Goal: Information Seeking & Learning: Learn about a topic

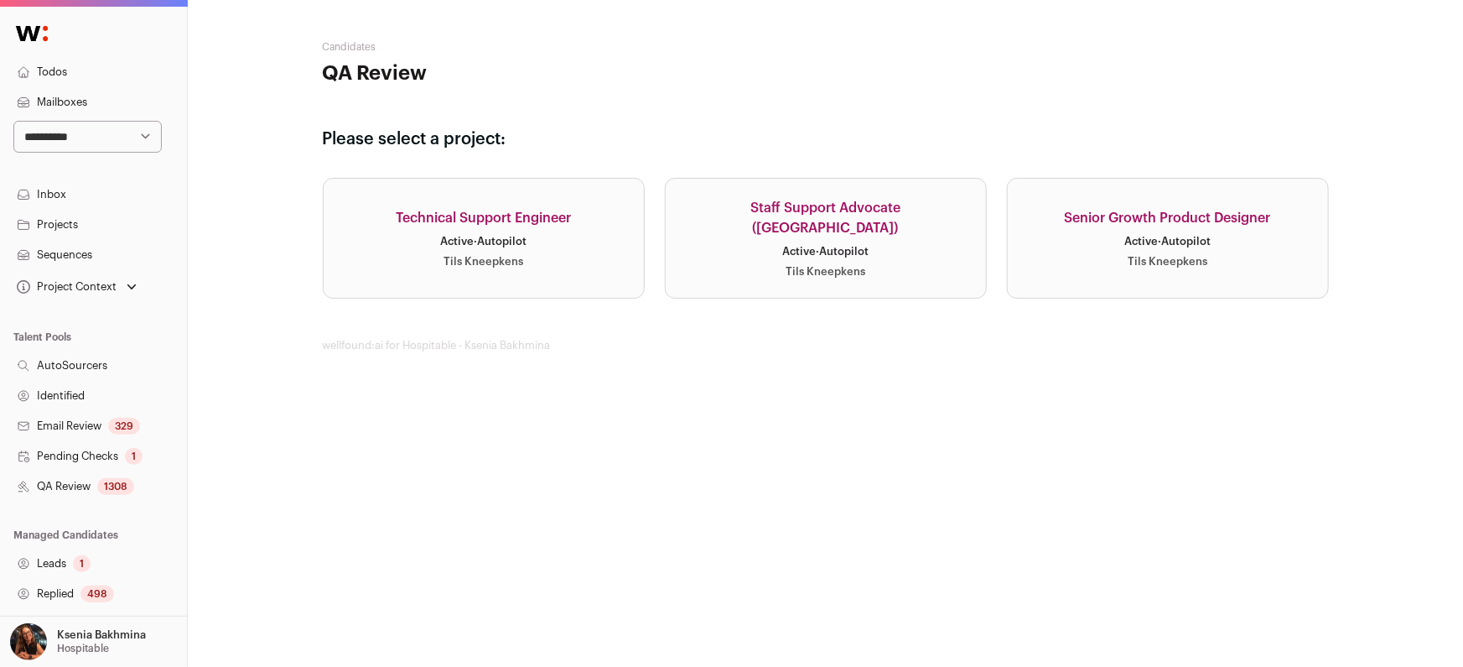
click at [136, 133] on select "**********" at bounding box center [87, 137] width 148 height 32
click at [98, 135] on select "**********" at bounding box center [87, 137] width 148 height 32
click at [128, 144] on select "**********" at bounding box center [87, 137] width 148 height 32
click at [63, 136] on select "**********" at bounding box center [87, 137] width 148 height 32
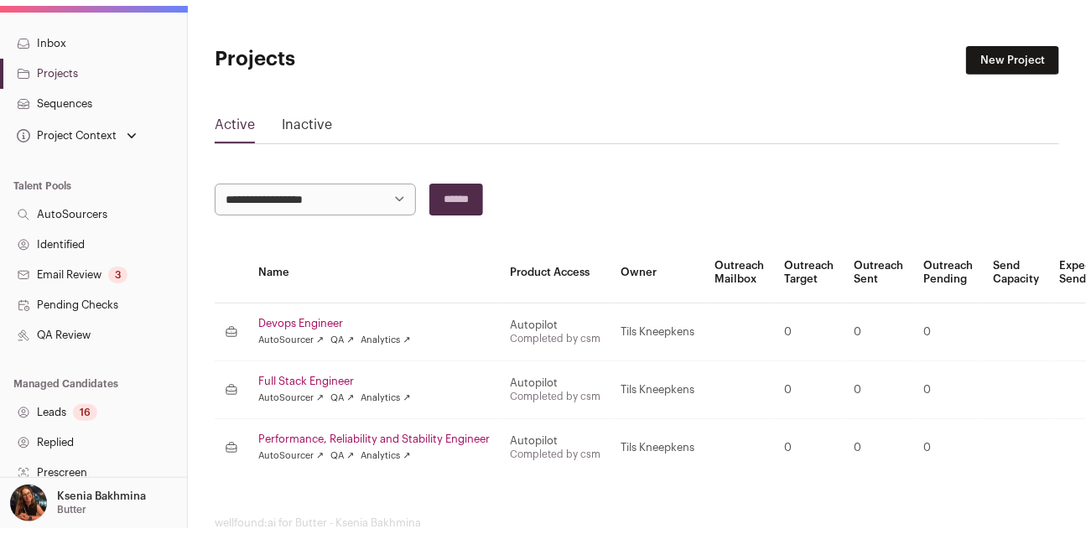
scroll to position [241, 0]
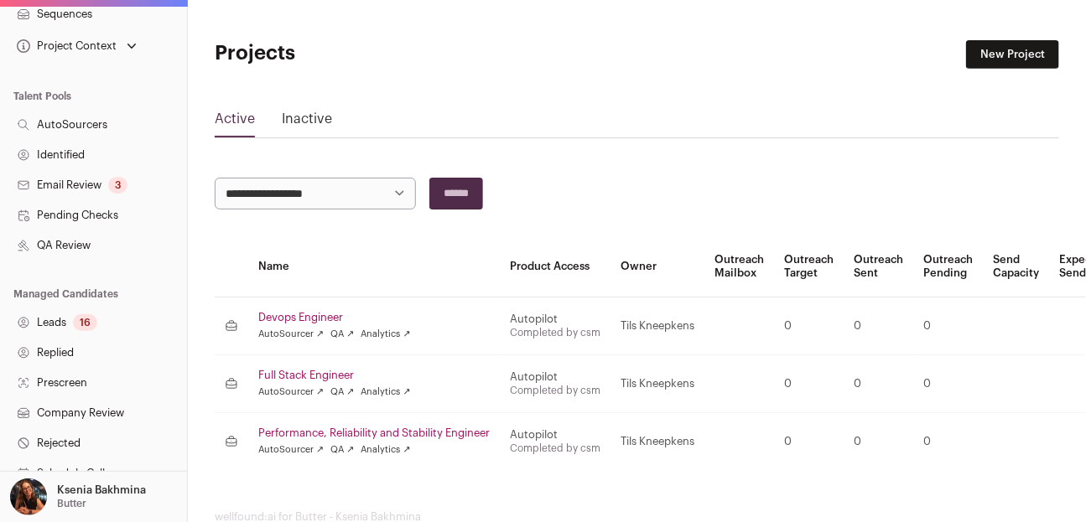
click at [68, 317] on link "Leads 16" at bounding box center [93, 323] width 187 height 30
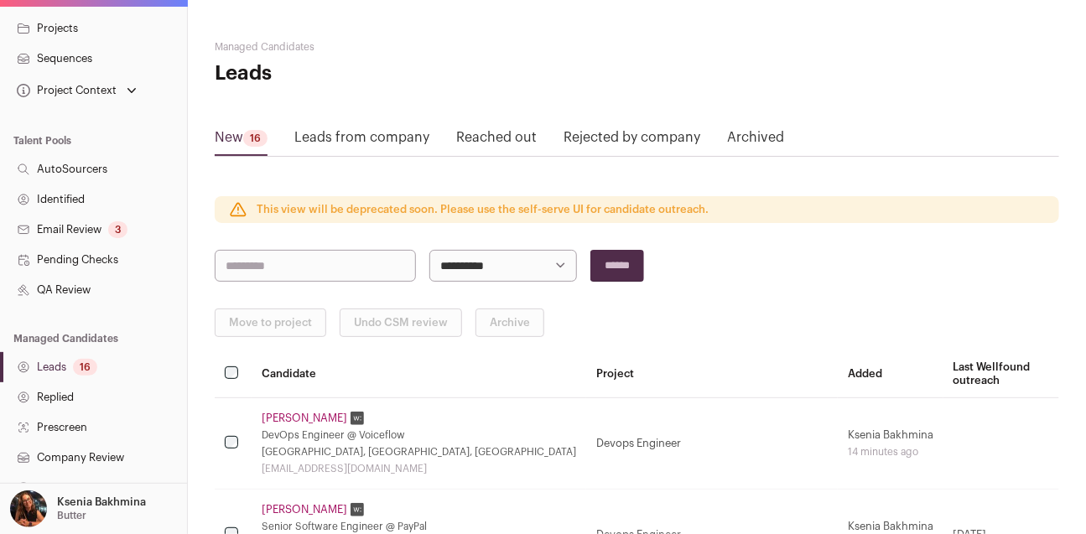
scroll to position [430, 0]
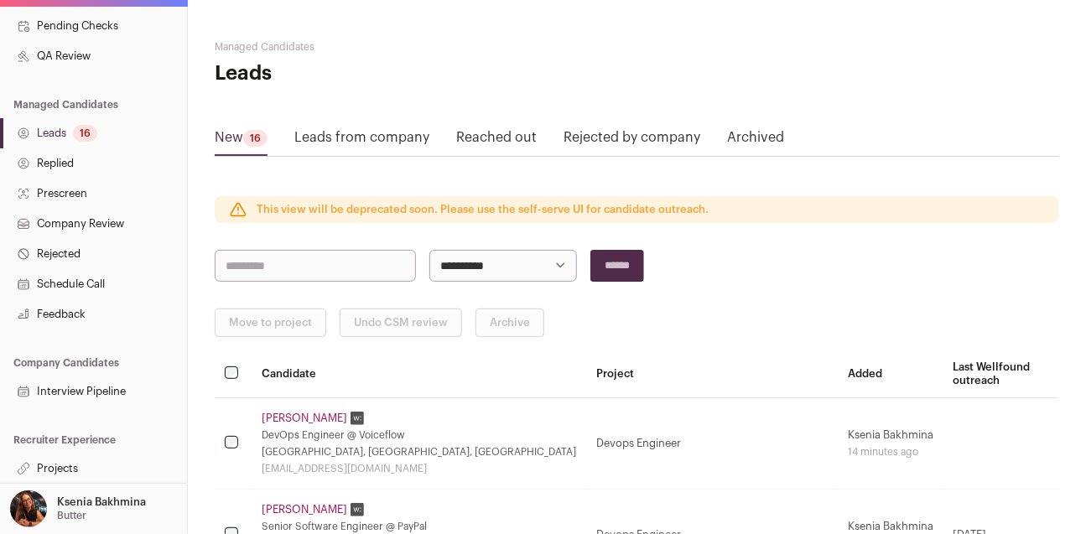
click at [67, 476] on link "Projects" at bounding box center [93, 469] width 187 height 30
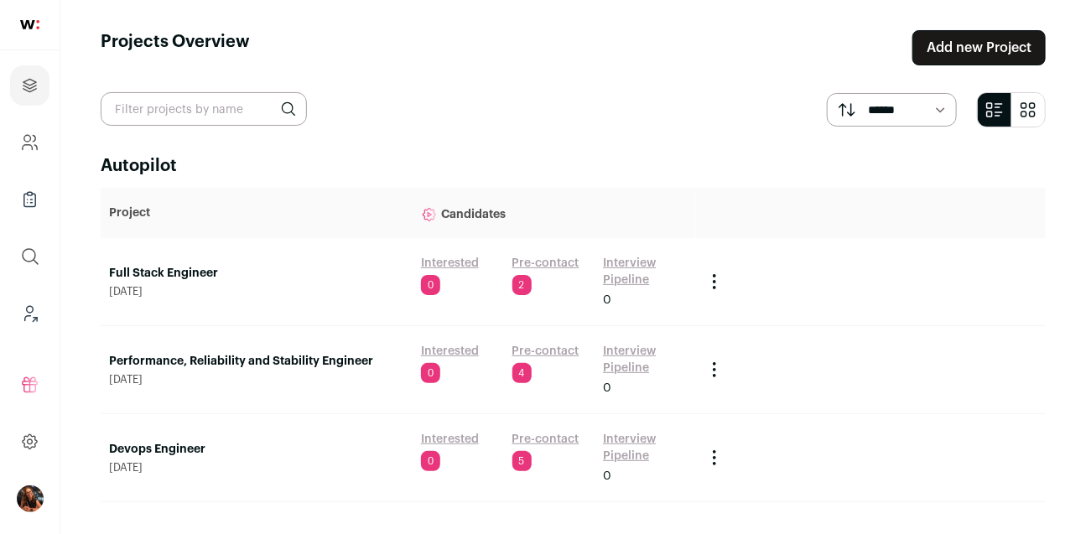
click at [70, 464] on main "Projects Overview Add new Project ****** ******* Autopilot Project Candidates F…" at bounding box center [573, 286] width 1026 height 573
click at [554, 261] on link "Pre-contact" at bounding box center [545, 263] width 67 height 17
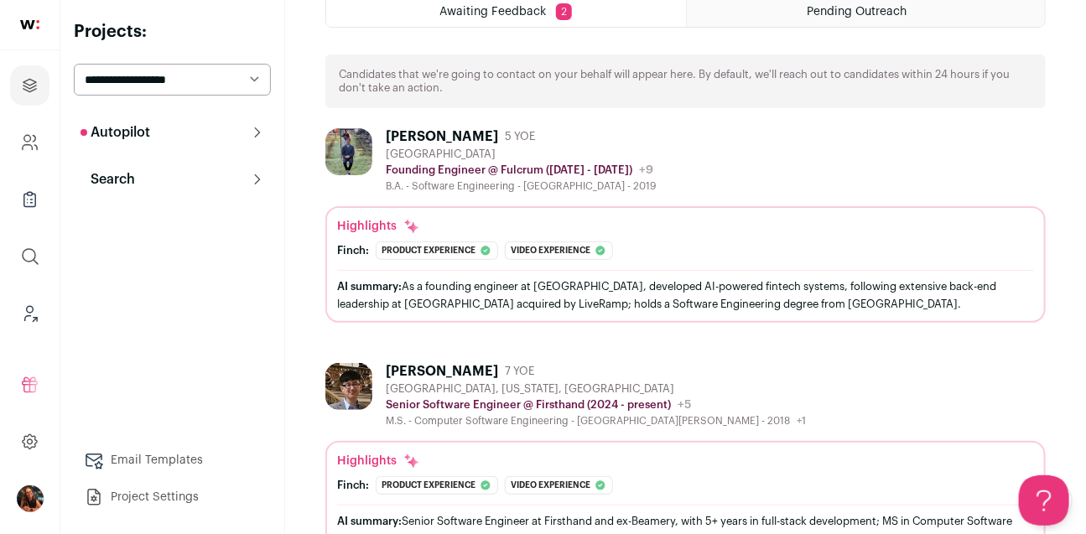
scroll to position [130, 0]
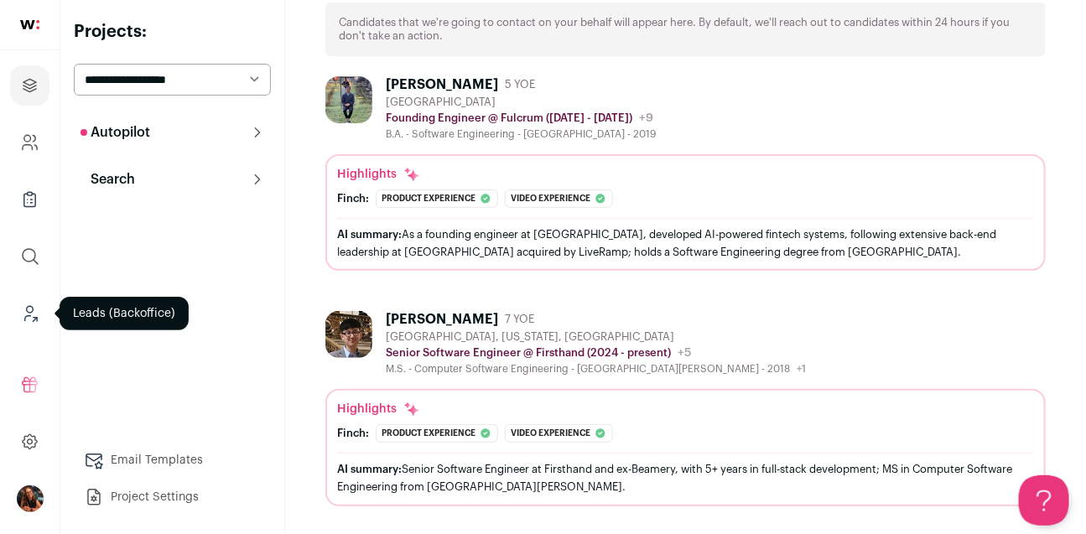
click at [34, 318] on icon "Leads (Backoffice)" at bounding box center [35, 319] width 3 height 3
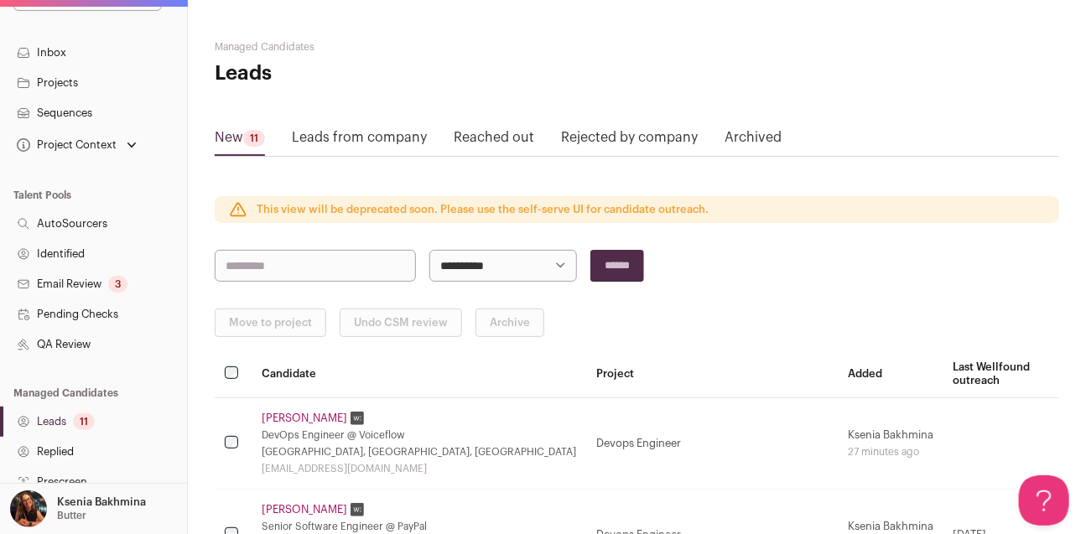
scroll to position [143, 0]
click at [82, 414] on div "11" at bounding box center [84, 421] width 22 height 17
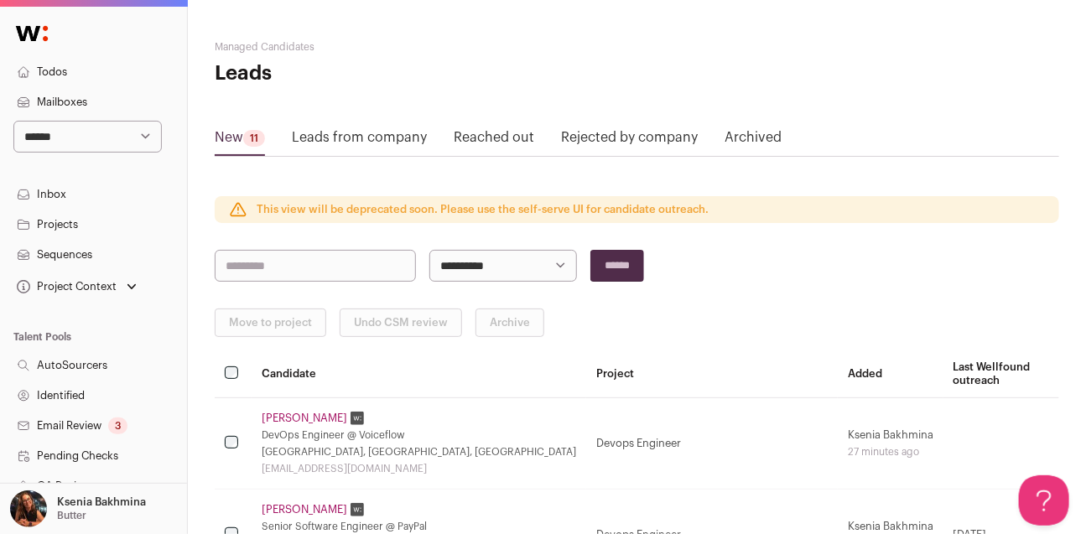
scroll to position [0, 0]
click at [751, 134] on link "Archived" at bounding box center [753, 140] width 57 height 27
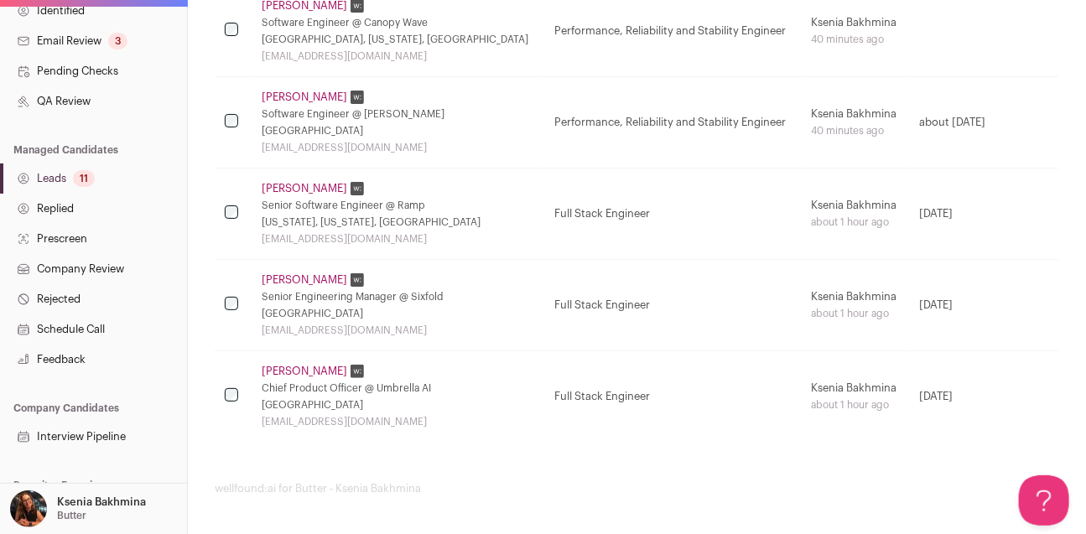
scroll to position [430, 0]
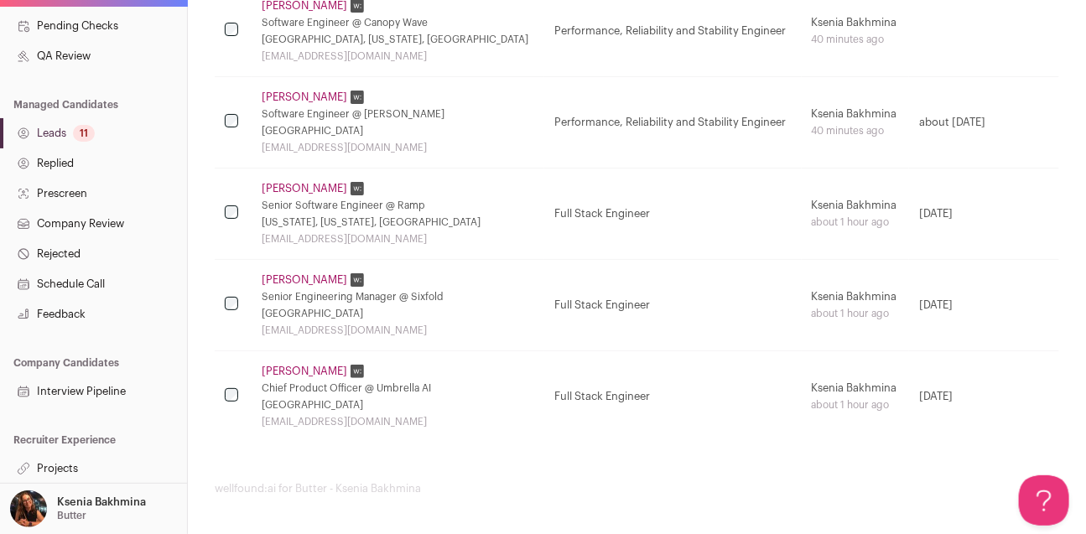
click at [61, 465] on link "Projects" at bounding box center [93, 469] width 187 height 30
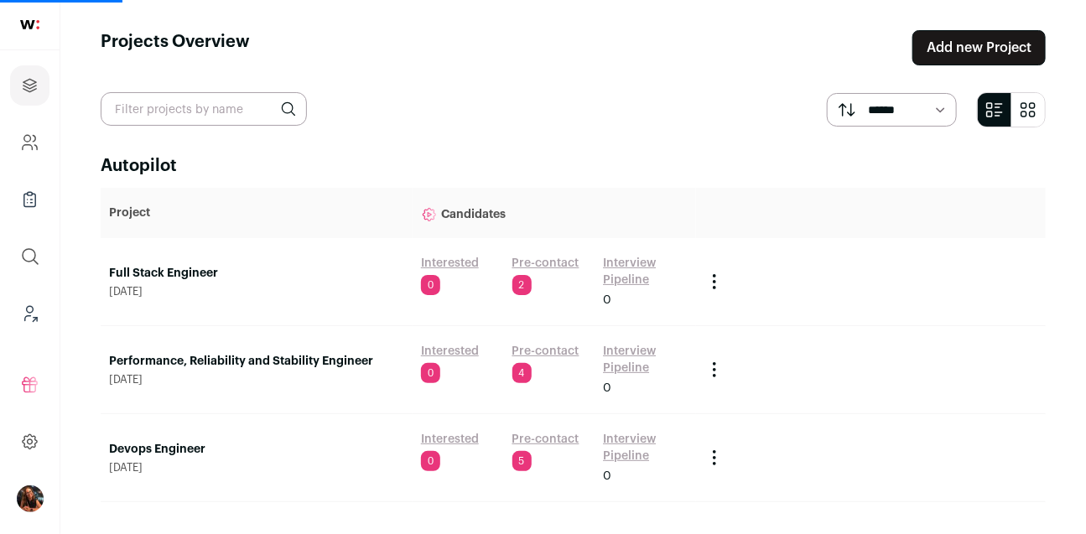
click at [185, 278] on link "Full Stack Engineer" at bounding box center [256, 273] width 295 height 17
click at [525, 263] on link "Pre-contact" at bounding box center [545, 263] width 67 height 17
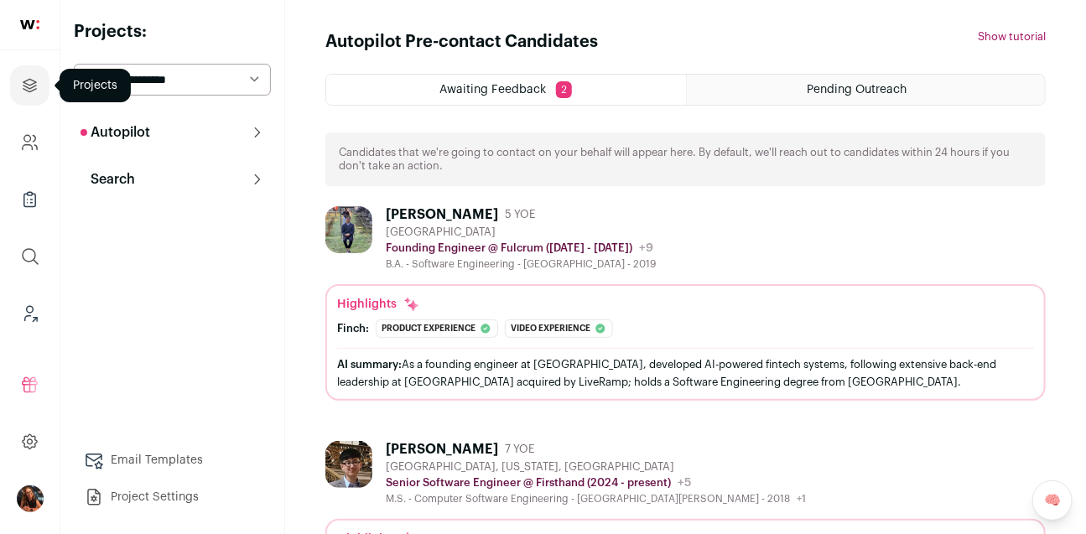
click at [23, 84] on icon "Projects" at bounding box center [29, 85] width 19 height 20
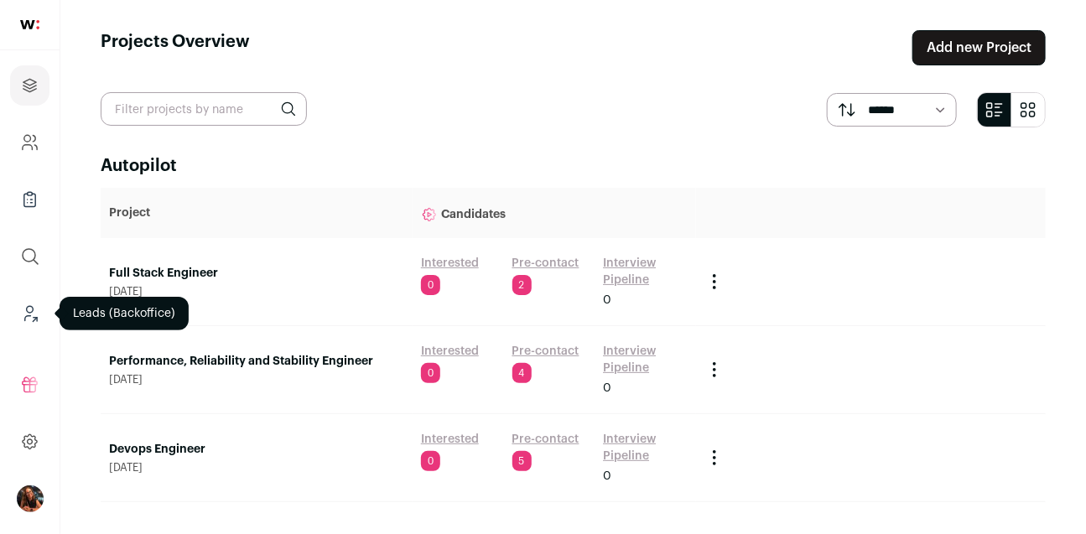
click at [29, 318] on icon "Leads (Backoffice)" at bounding box center [29, 314] width 19 height 20
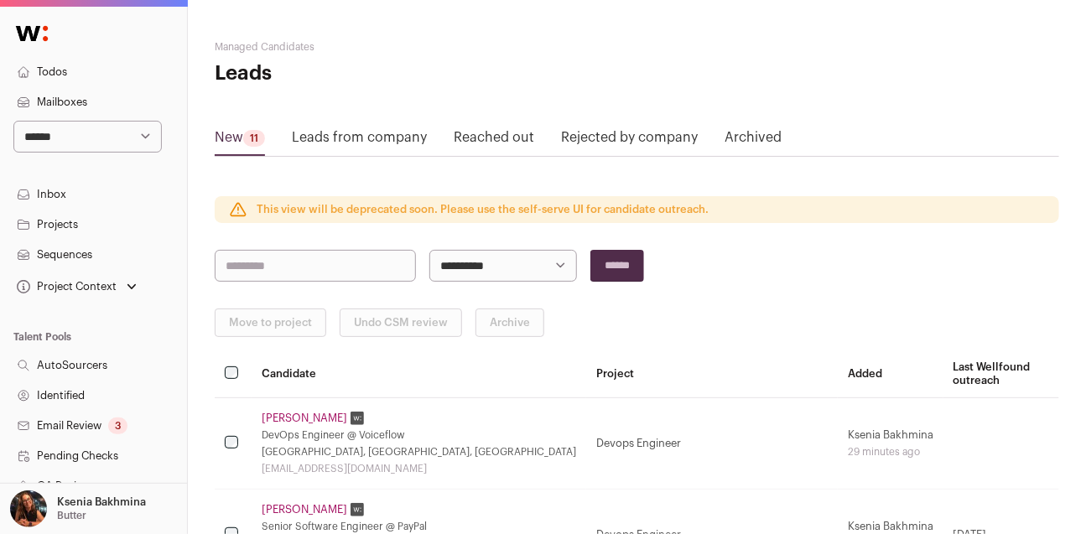
scroll to position [430, 0]
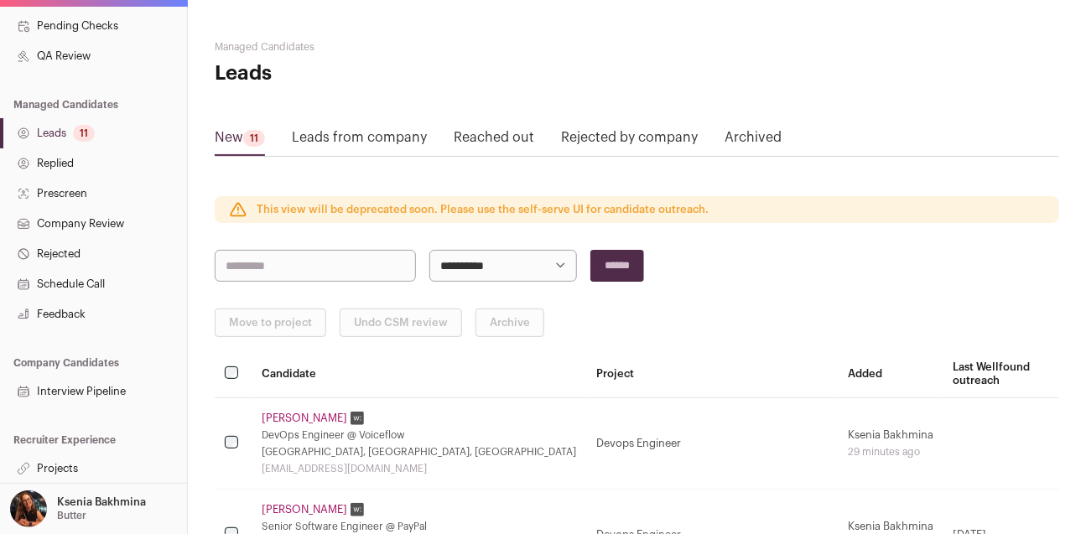
click at [77, 469] on link "Projects" at bounding box center [93, 469] width 187 height 30
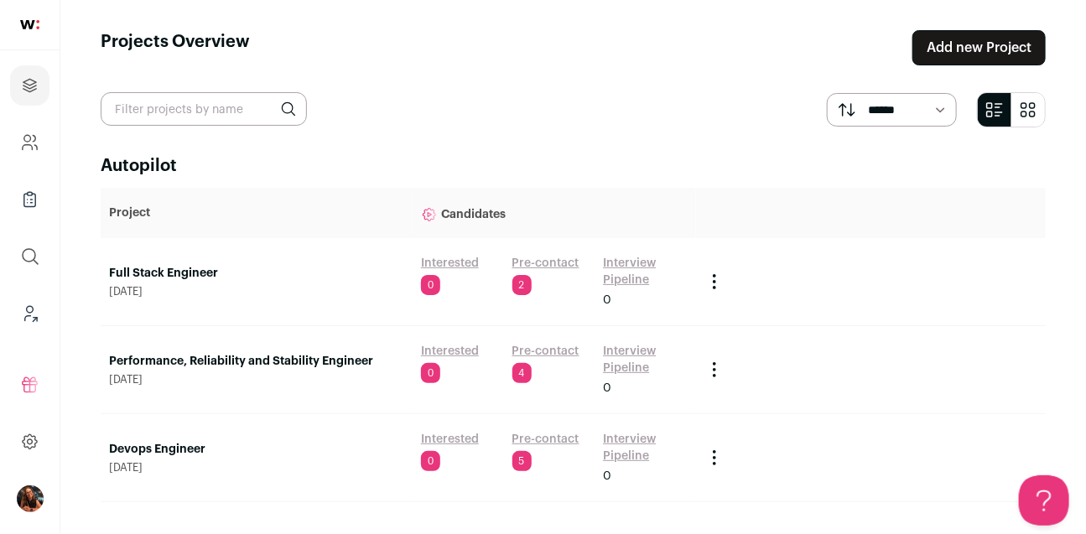
click at [180, 272] on link "Full Stack Engineer" at bounding box center [256, 273] width 295 height 17
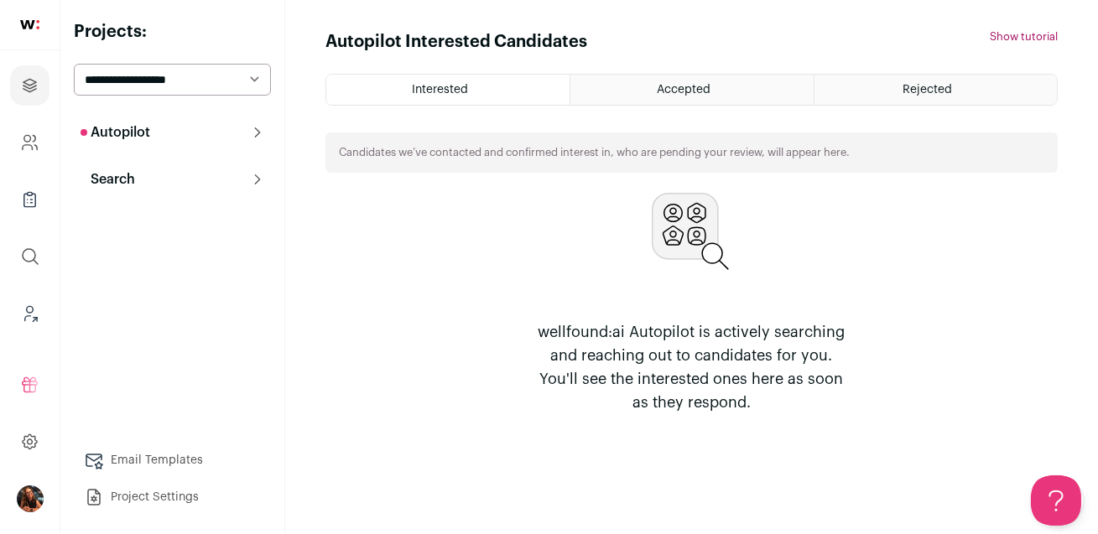
click at [257, 136] on icon at bounding box center [257, 132] width 13 height 13
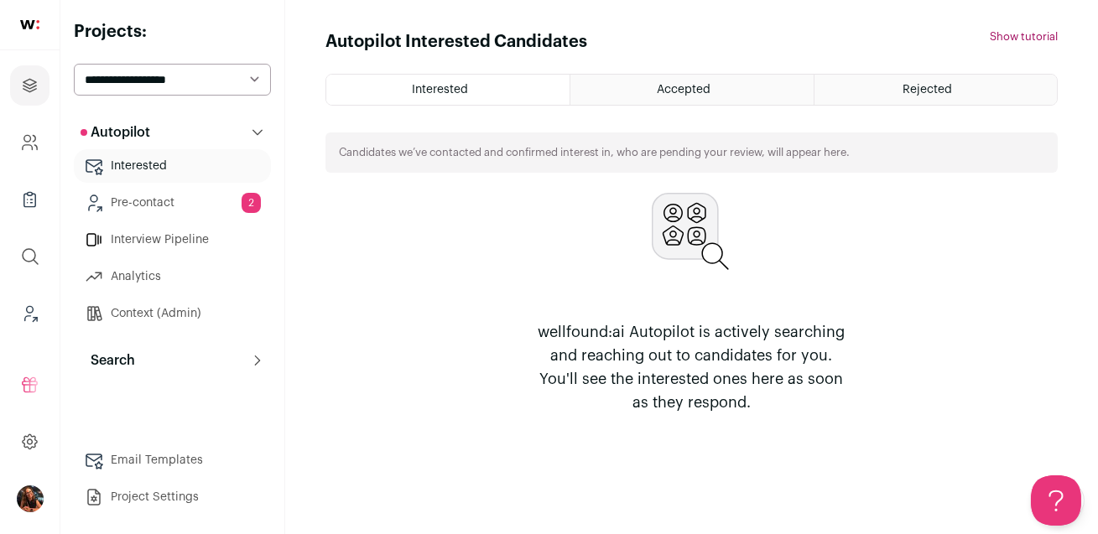
click at [153, 206] on link "Pre-contact 2" at bounding box center [172, 203] width 197 height 34
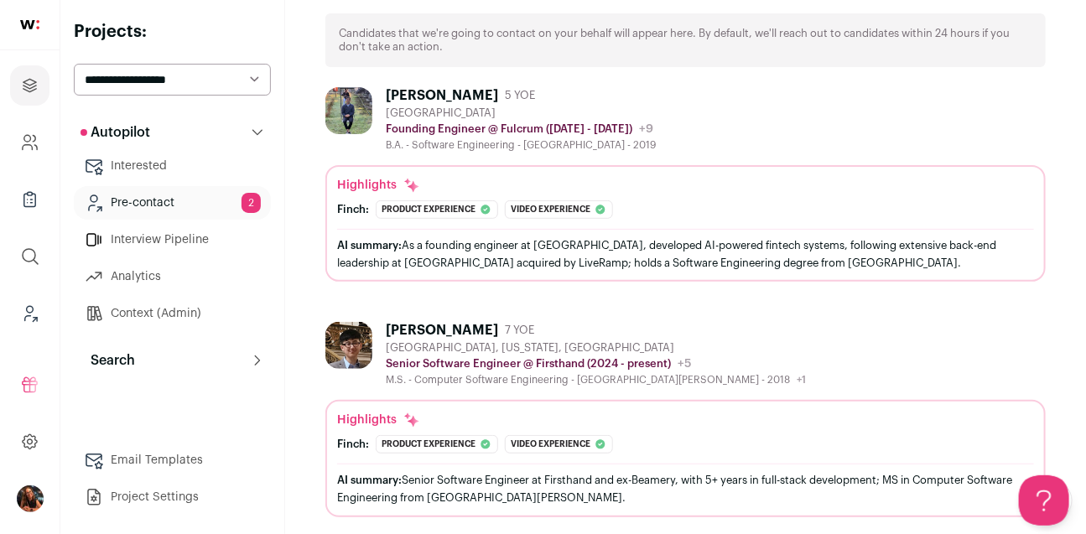
scroll to position [130, 0]
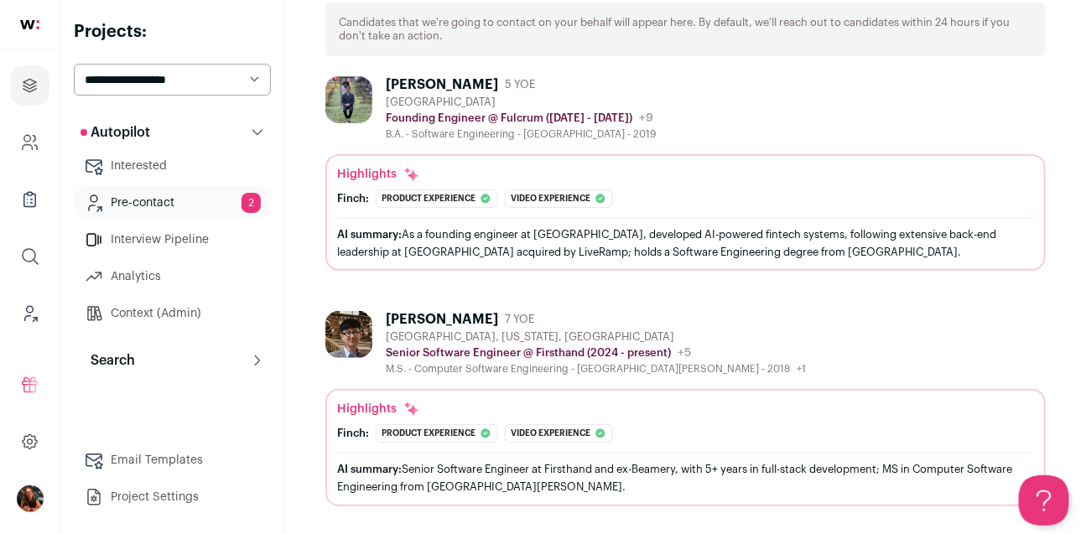
click at [425, 85] on div "[PERSON_NAME]" at bounding box center [442, 84] width 112 height 17
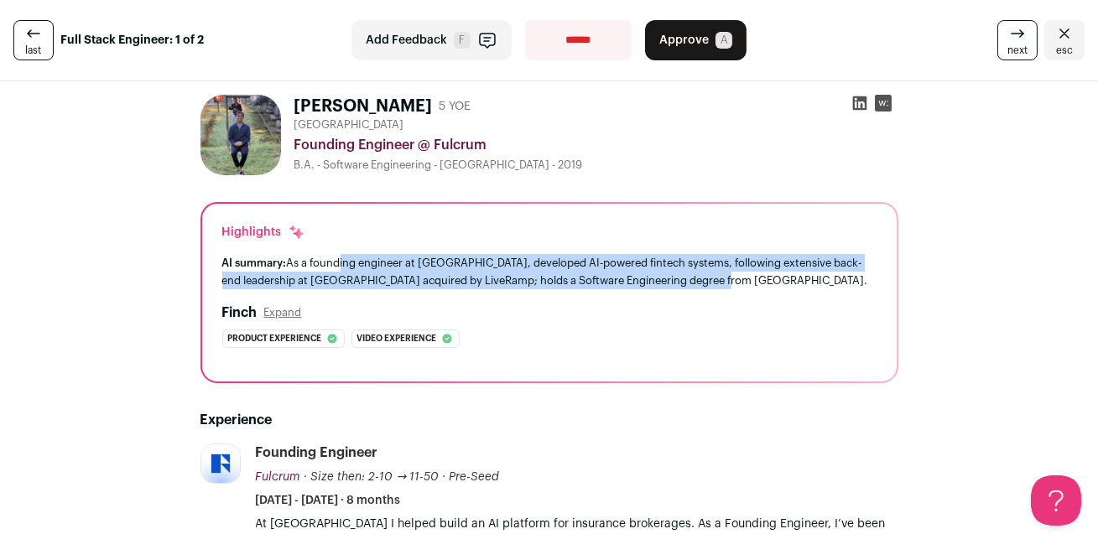
drag, startPoint x: 329, startPoint y: 258, endPoint x: 737, endPoint y: 294, distance: 409.9
click at [729, 294] on div "Highlights AI summary: As a founding engineer at Fulcrum, developed AI-powered …" at bounding box center [549, 293] width 694 height 178
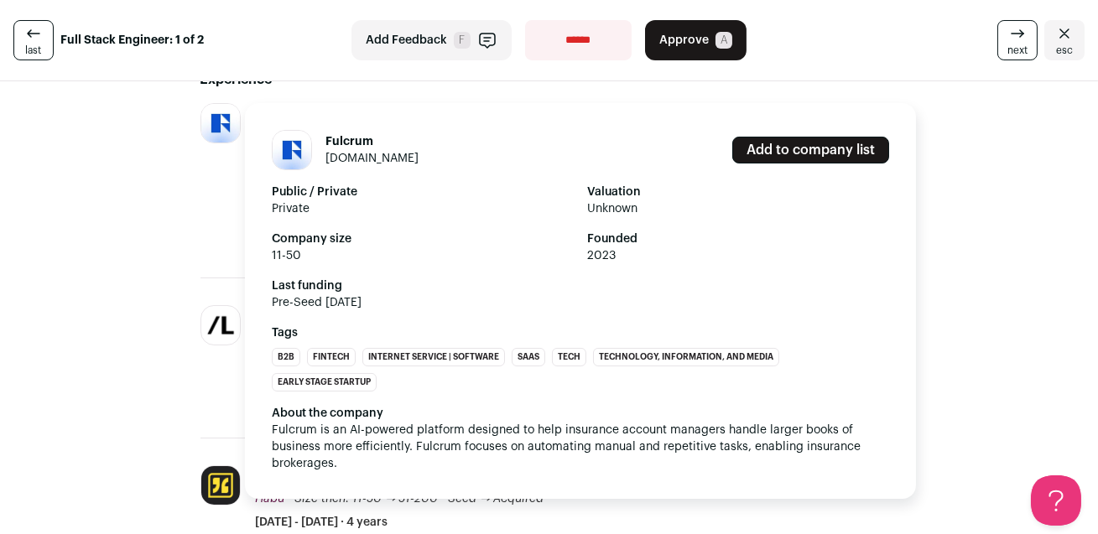
scroll to position [363, 0]
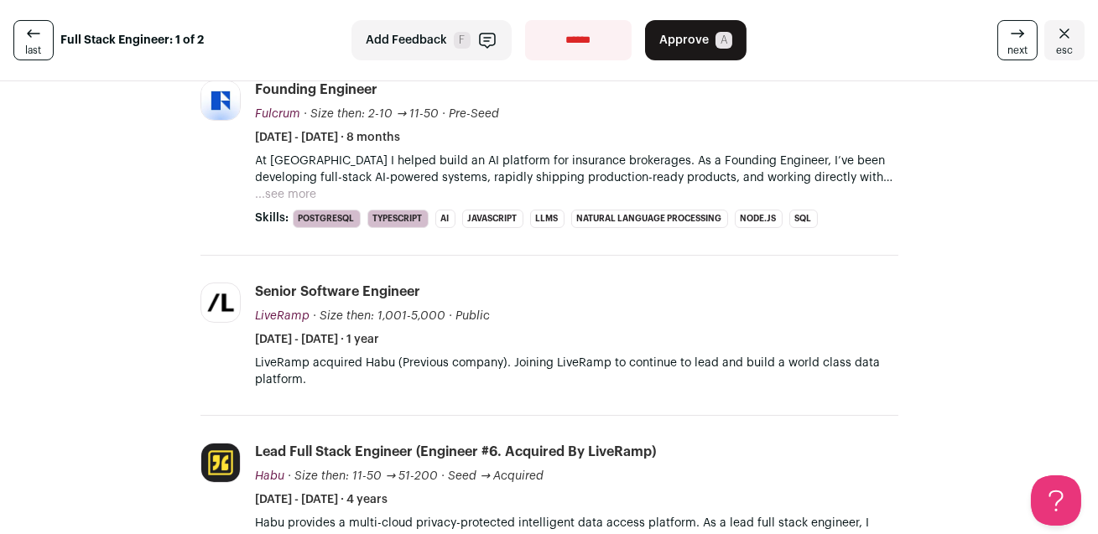
click at [267, 192] on button "...see more" at bounding box center [286, 194] width 61 height 17
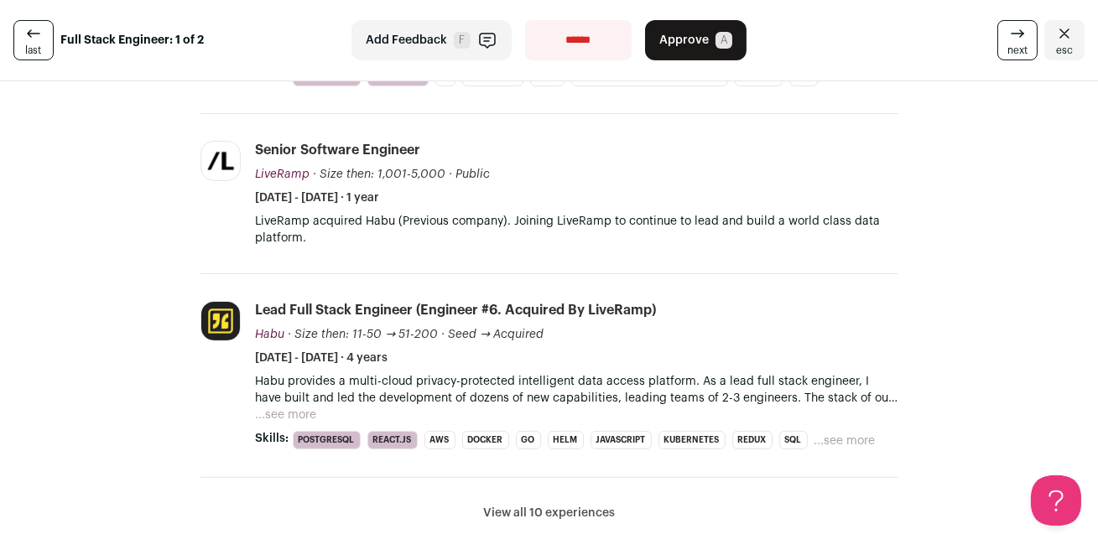
scroll to position [834, 0]
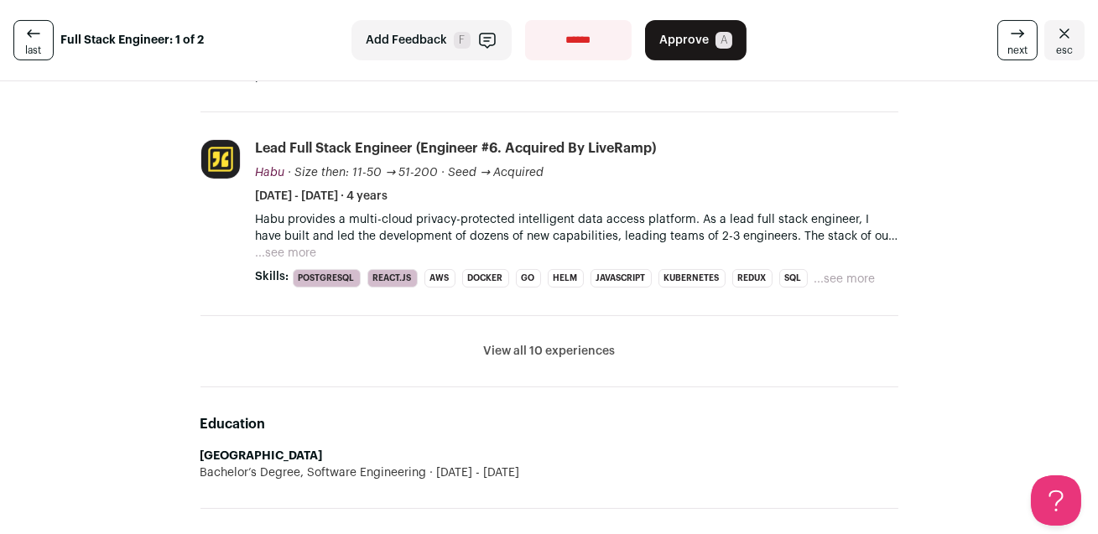
click at [298, 250] on button "...see more" at bounding box center [286, 253] width 61 height 17
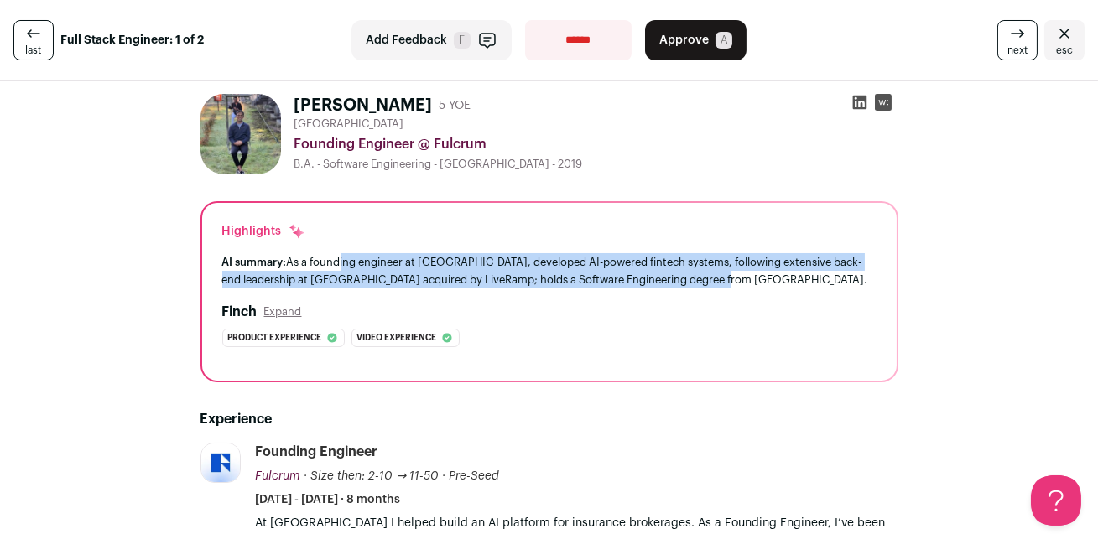
scroll to position [0, 0]
click at [1056, 34] on icon "Close" at bounding box center [1064, 33] width 20 height 20
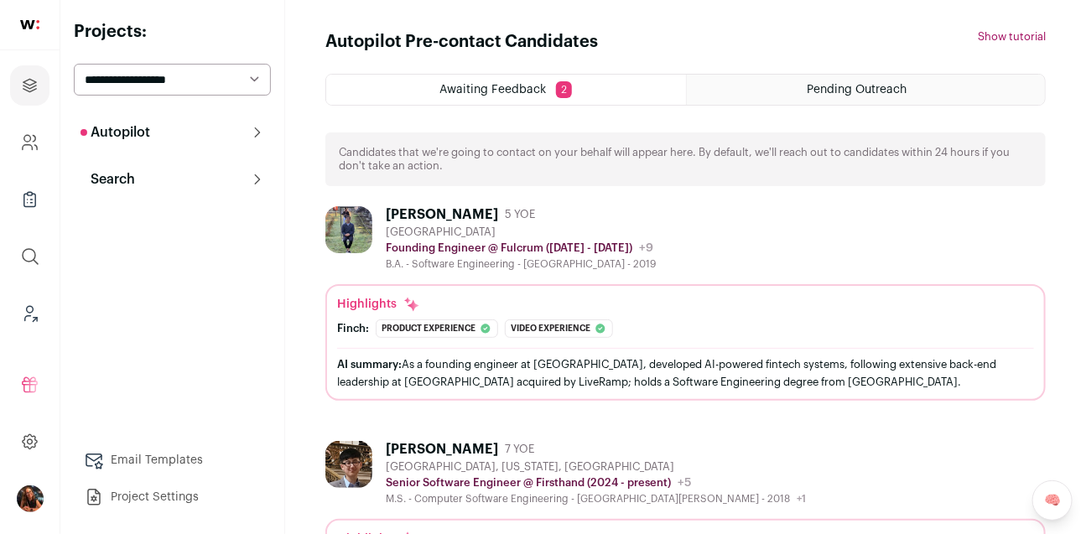
click at [144, 176] on html "Projects Company and ATS Settings Company Lists (Experimental) Global Search Le…" at bounding box center [543, 333] width 1086 height 667
click at [127, 181] on p "Search" at bounding box center [108, 179] width 55 height 20
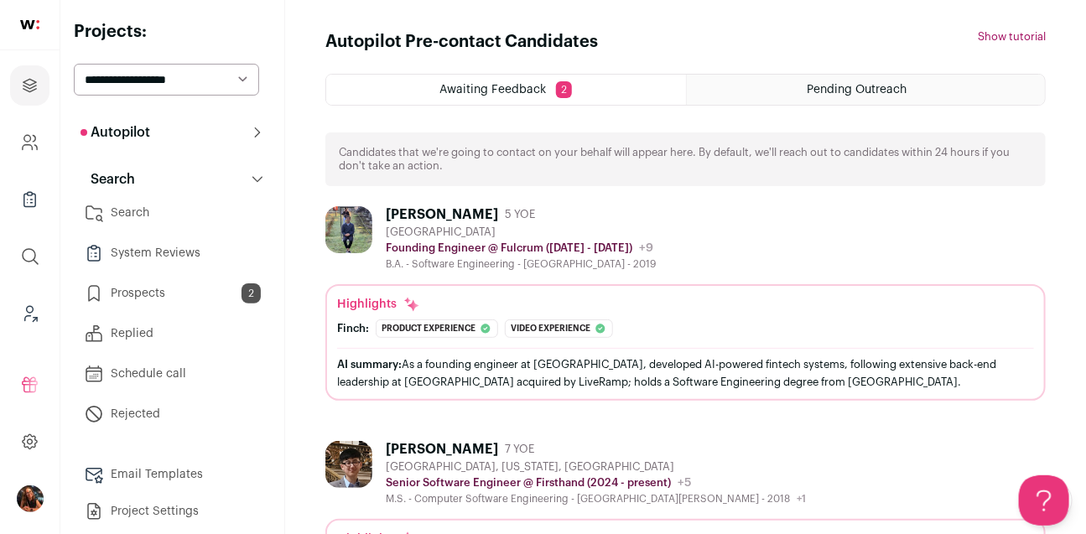
click at [133, 213] on link "Search" at bounding box center [172, 213] width 197 height 34
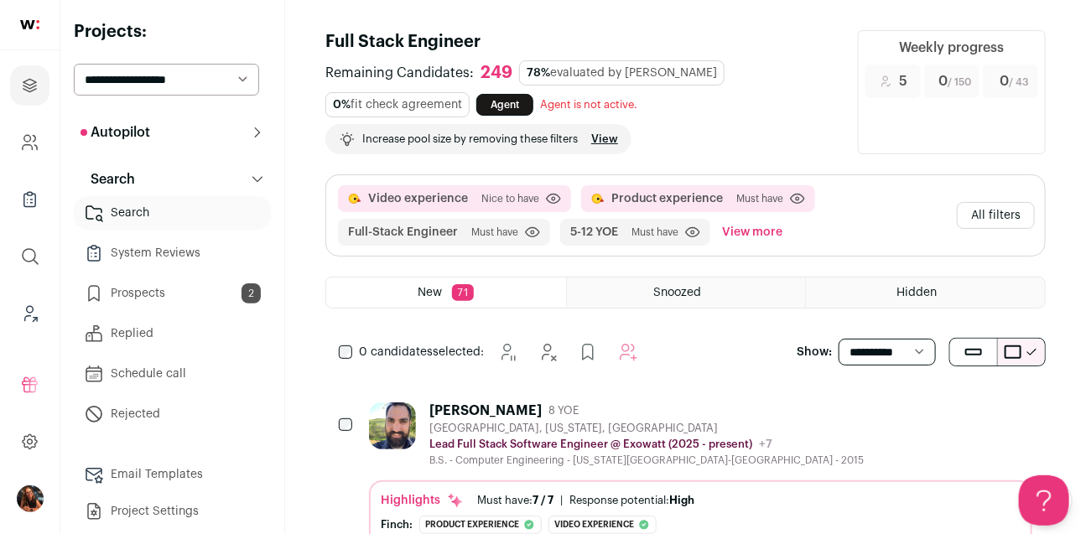
click at [1001, 212] on button "All filters" at bounding box center [996, 215] width 78 height 27
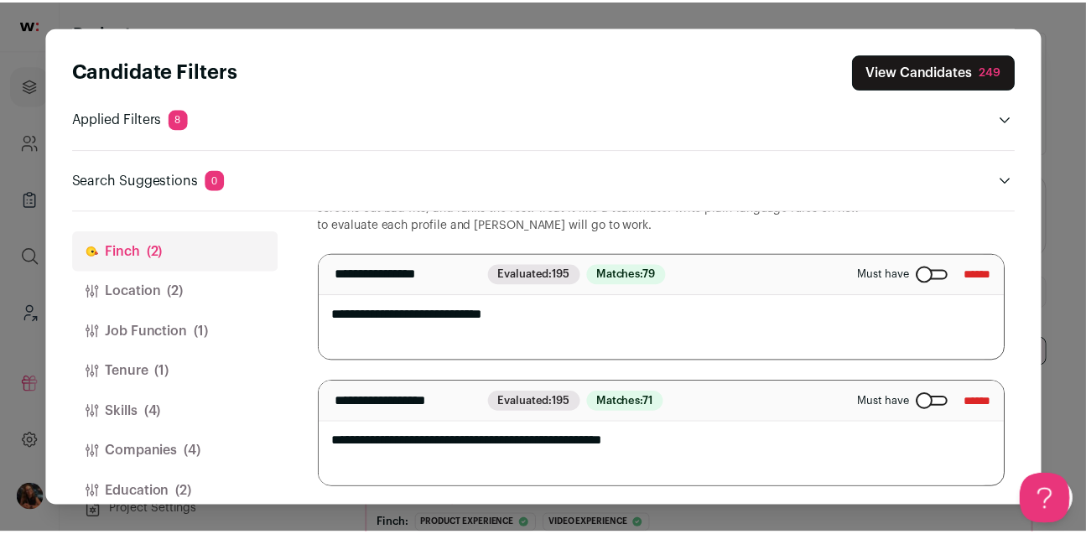
scroll to position [3, 0]
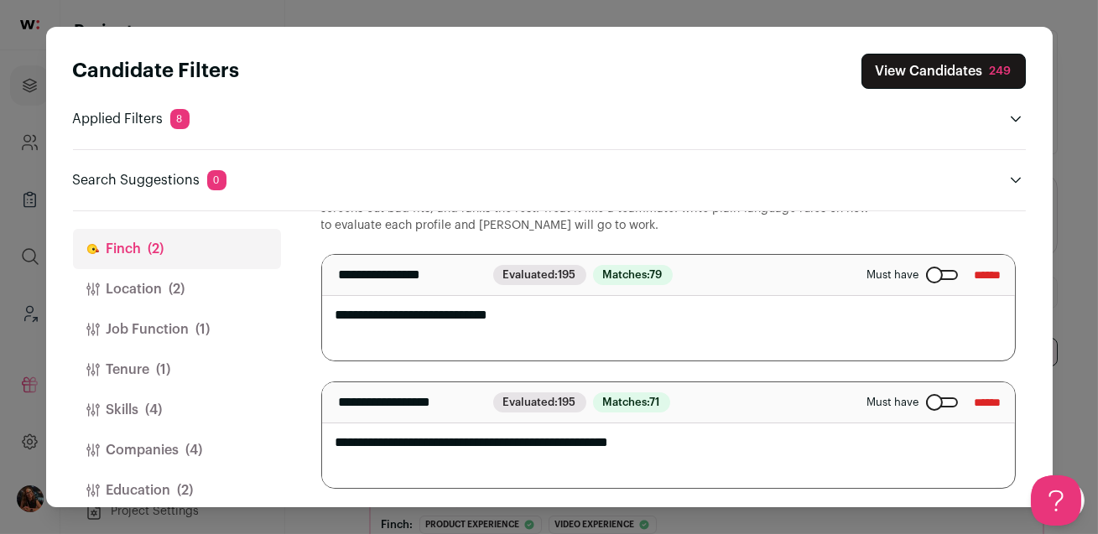
click at [1080, 46] on div "Candidate Filters View Candidates 249 Applied Filters 8 Video experience or Pro…" at bounding box center [549, 267] width 1098 height 534
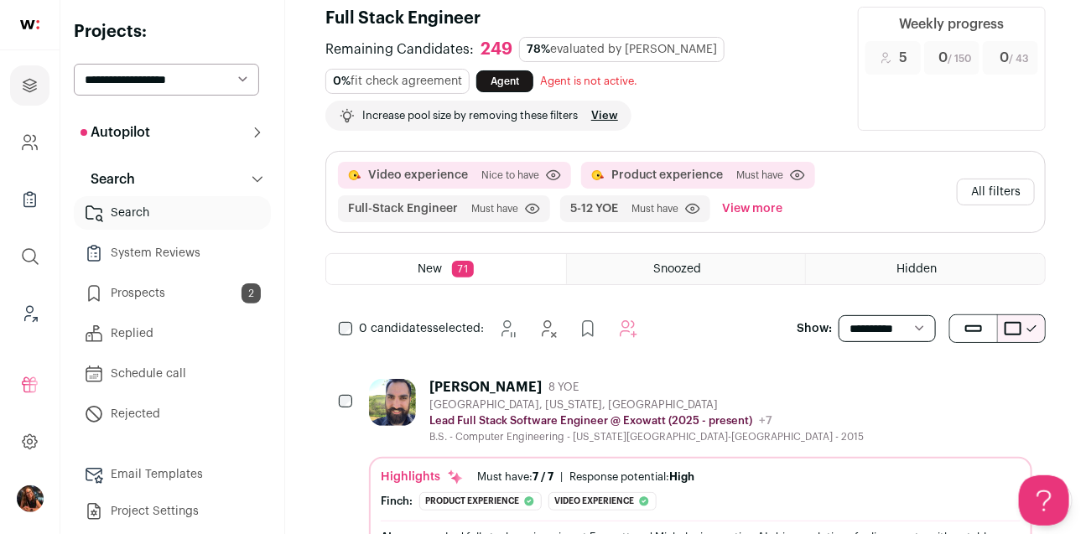
scroll to position [20, 0]
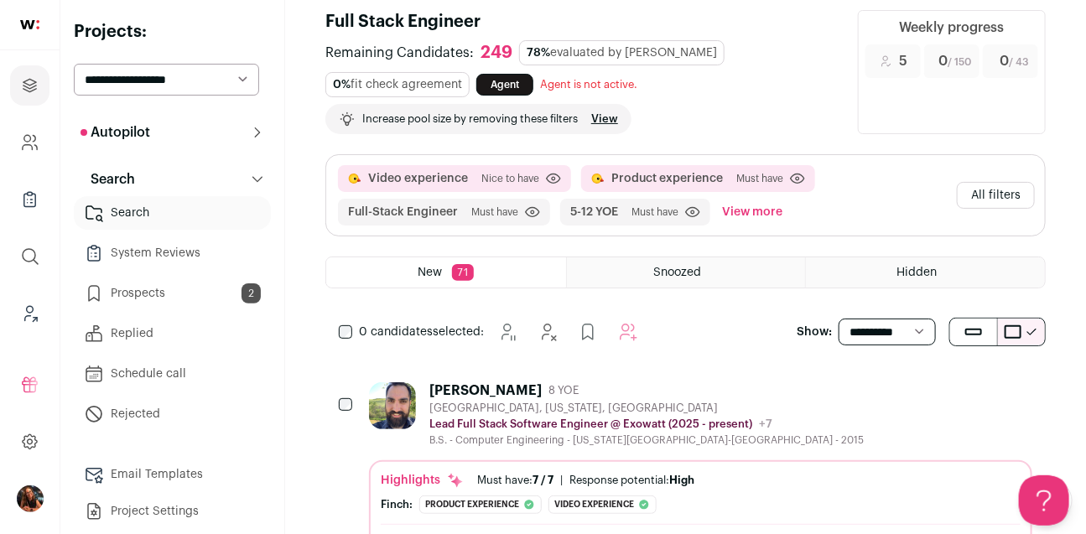
click at [204, 135] on button "Autopilot" at bounding box center [172, 133] width 197 height 34
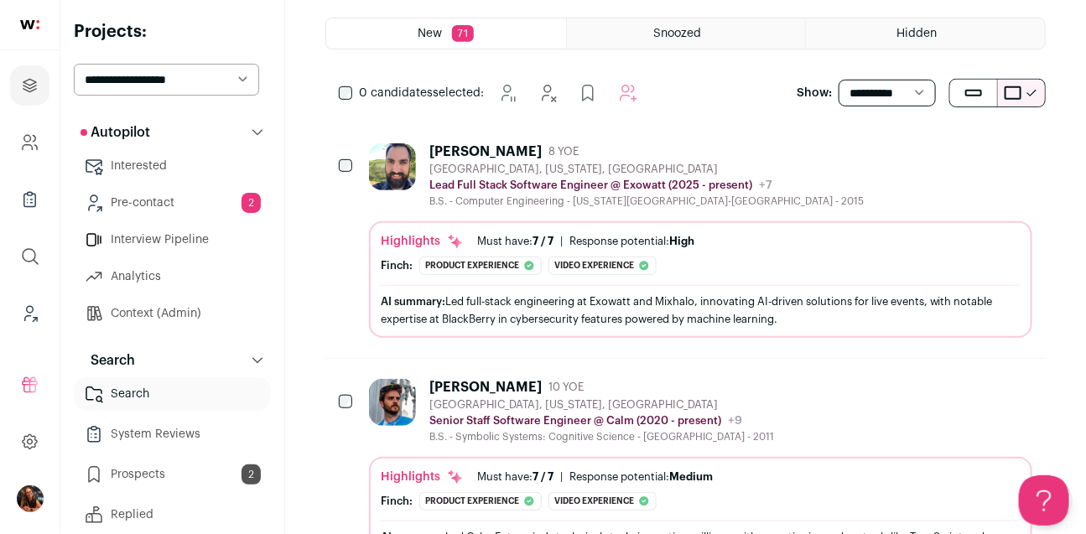
scroll to position [290, 0]
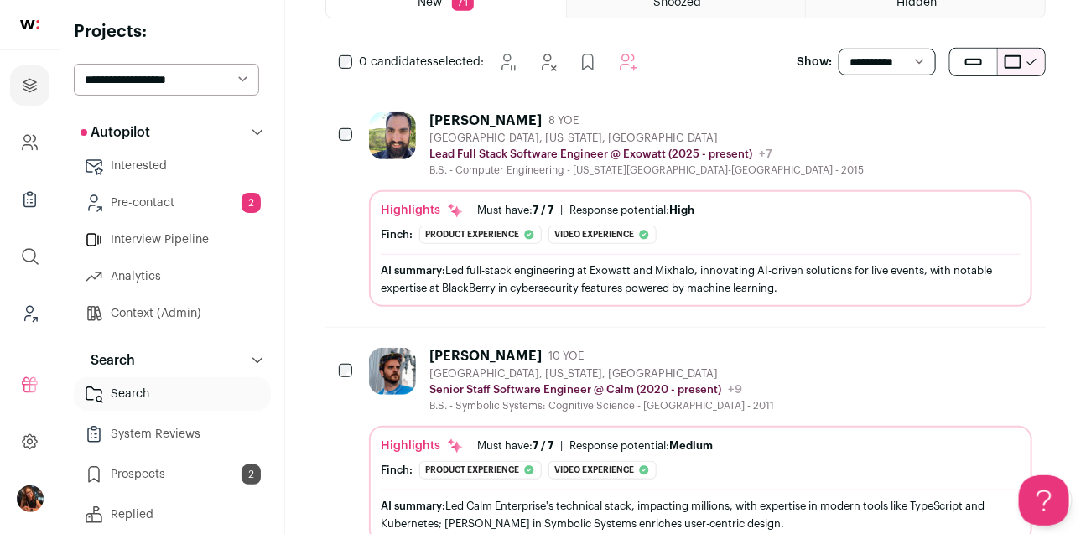
click at [458, 353] on div "David Kettler" at bounding box center [485, 356] width 112 height 17
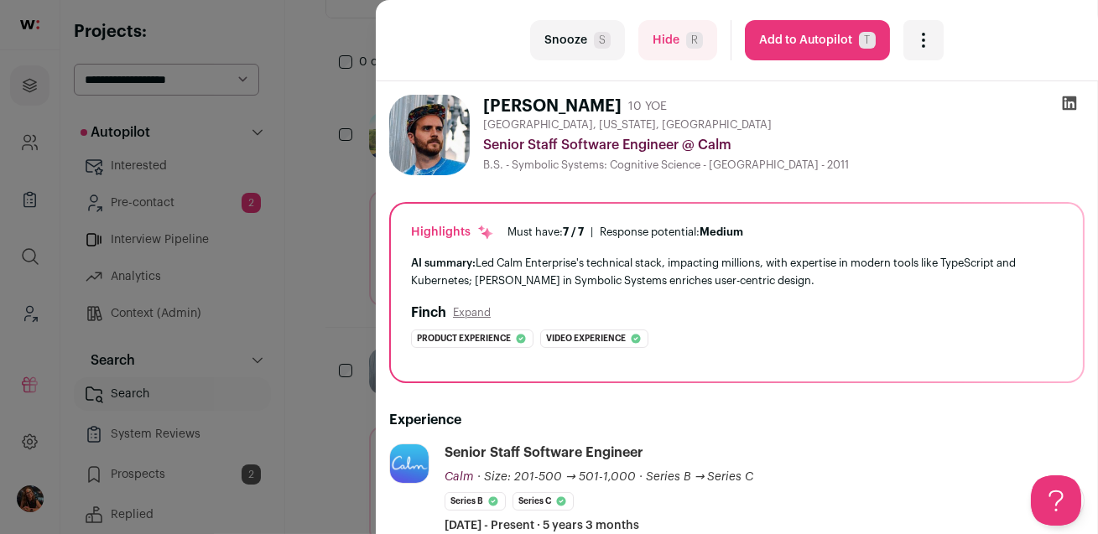
click at [322, 222] on div "last Snooze S Hide R Add to Autopilot T More actions Report a Problem Report th…" at bounding box center [549, 267] width 1098 height 534
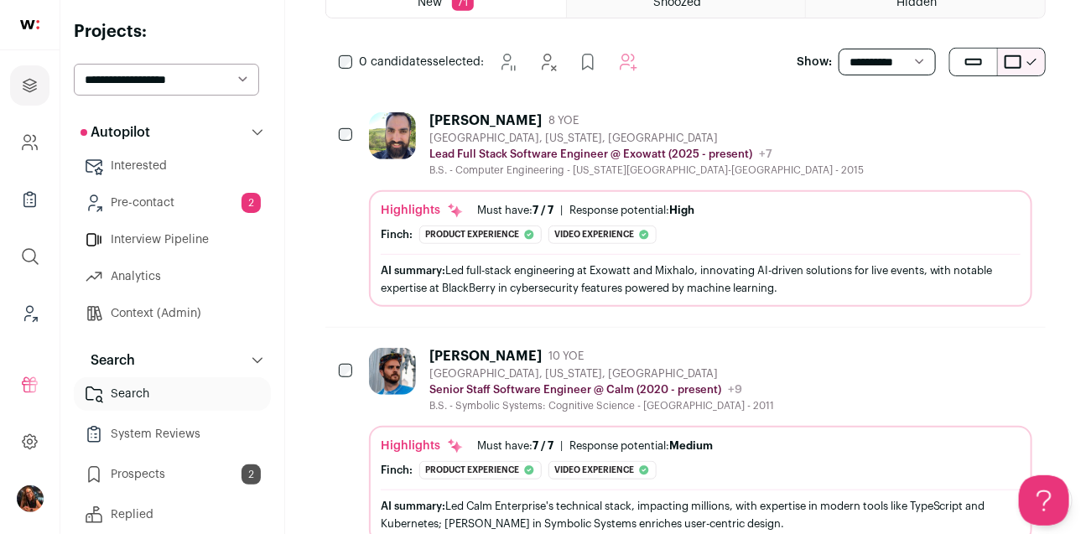
click at [452, 120] on div "Taner Scott" at bounding box center [485, 120] width 112 height 17
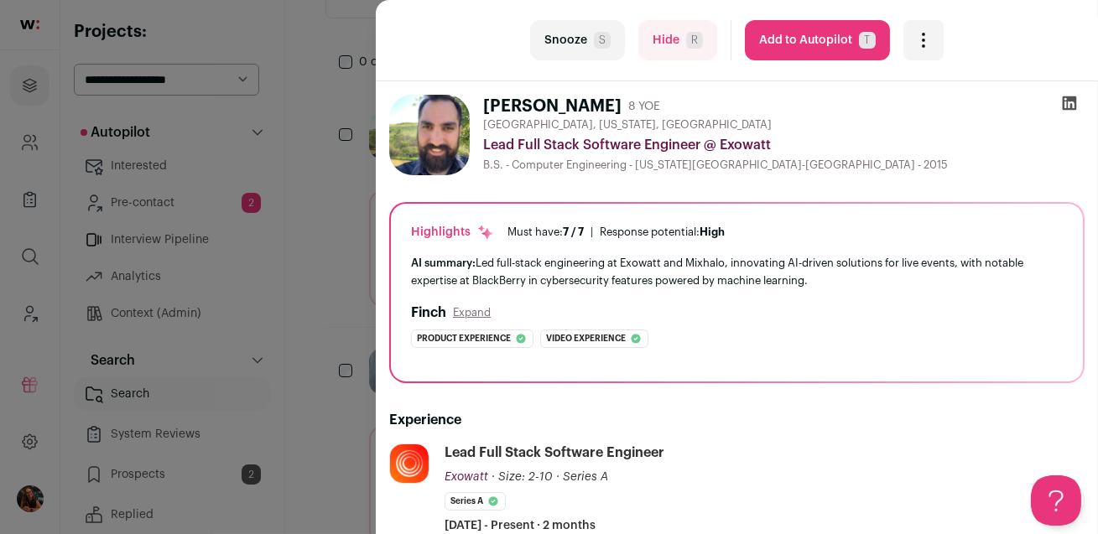
click at [366, 240] on div "last Snooze S Hide R Add to Autopilot T More actions Report a Problem Report th…" at bounding box center [549, 267] width 1098 height 534
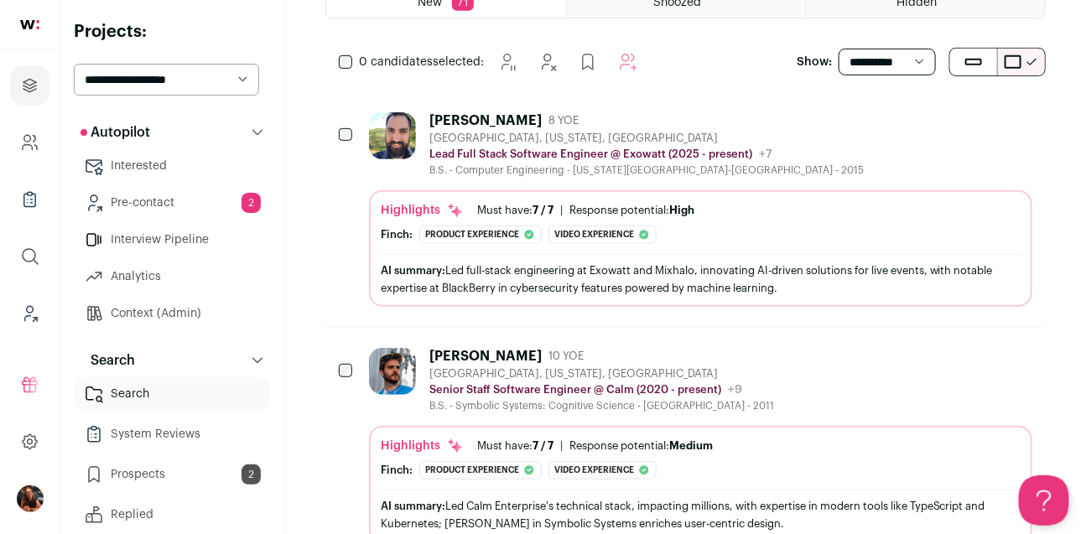
click at [169, 197] on link "Pre-contact 2" at bounding box center [172, 203] width 197 height 34
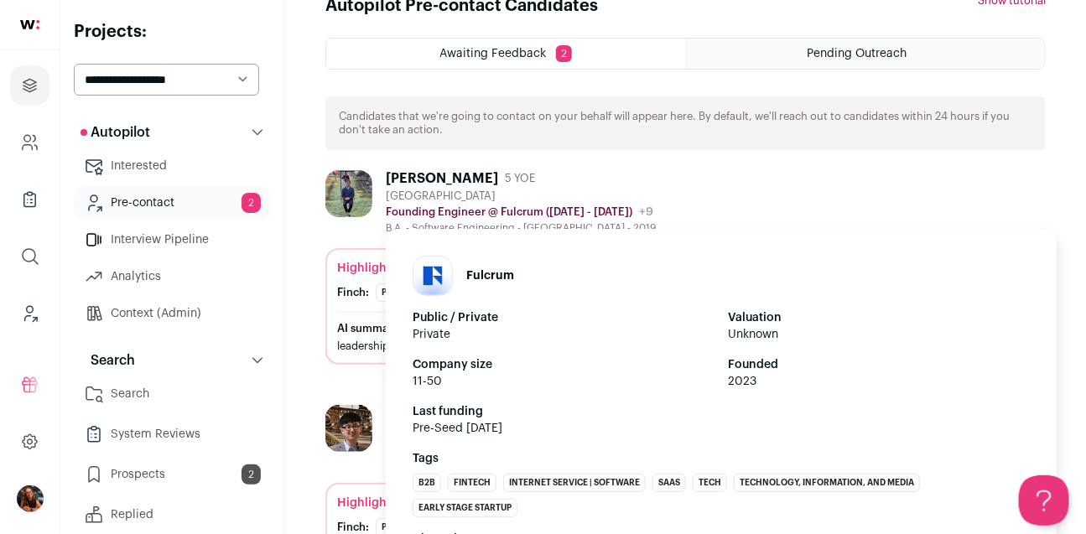
scroll to position [110, 0]
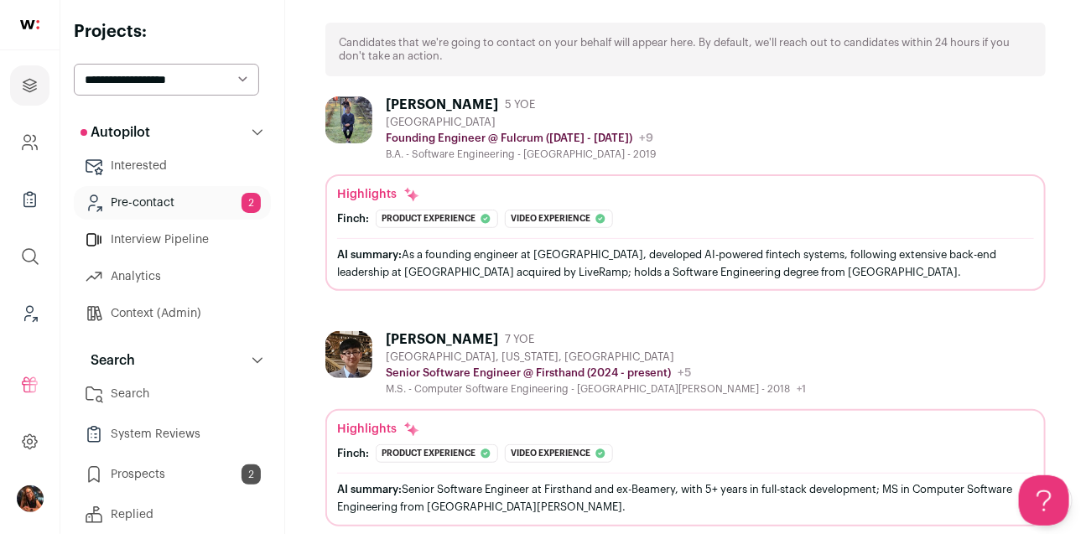
click at [399, 339] on div "Yu Fu" at bounding box center [442, 339] width 112 height 17
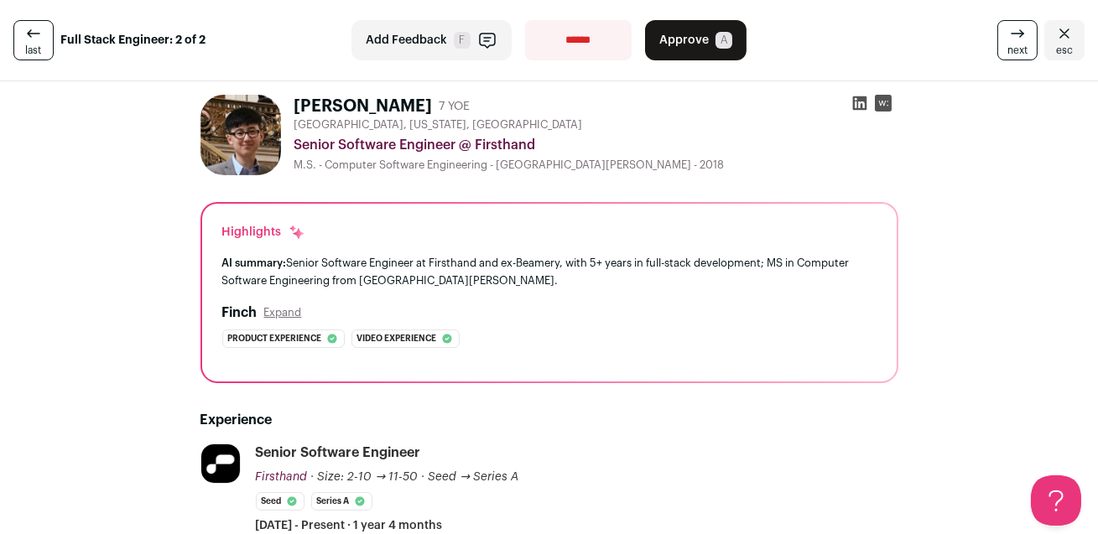
click at [880, 105] on rect at bounding box center [883, 103] width 17 height 17
click at [1054, 29] on icon "Close" at bounding box center [1064, 33] width 20 height 20
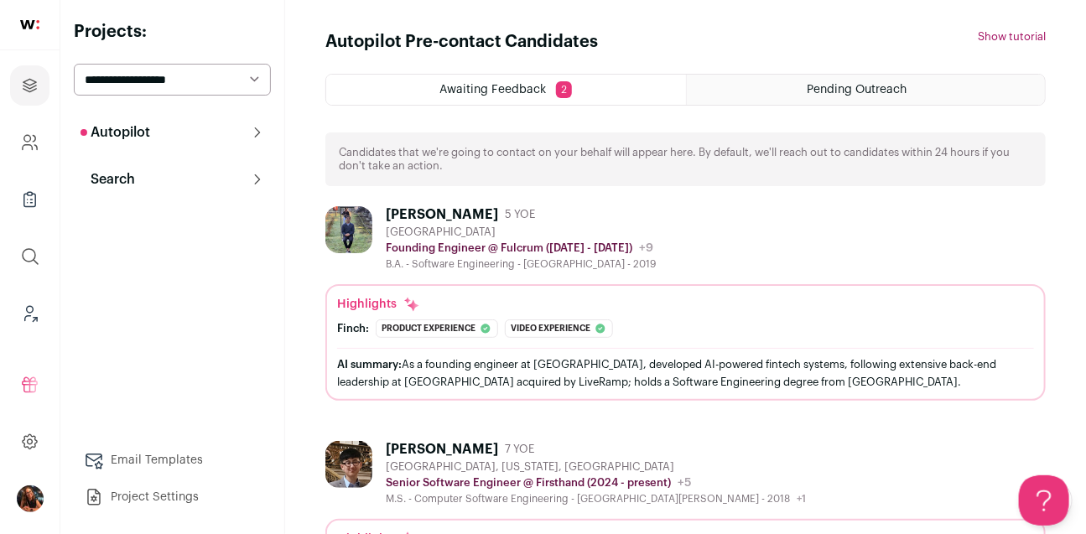
click at [226, 177] on button "Search" at bounding box center [172, 180] width 197 height 34
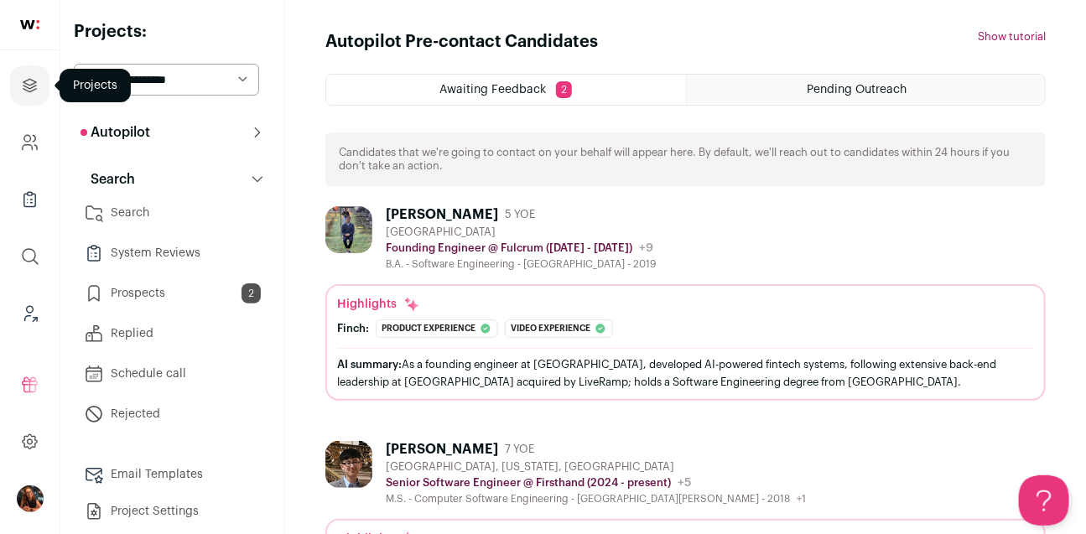
click at [29, 79] on icon "Projects" at bounding box center [29, 85] width 13 height 13
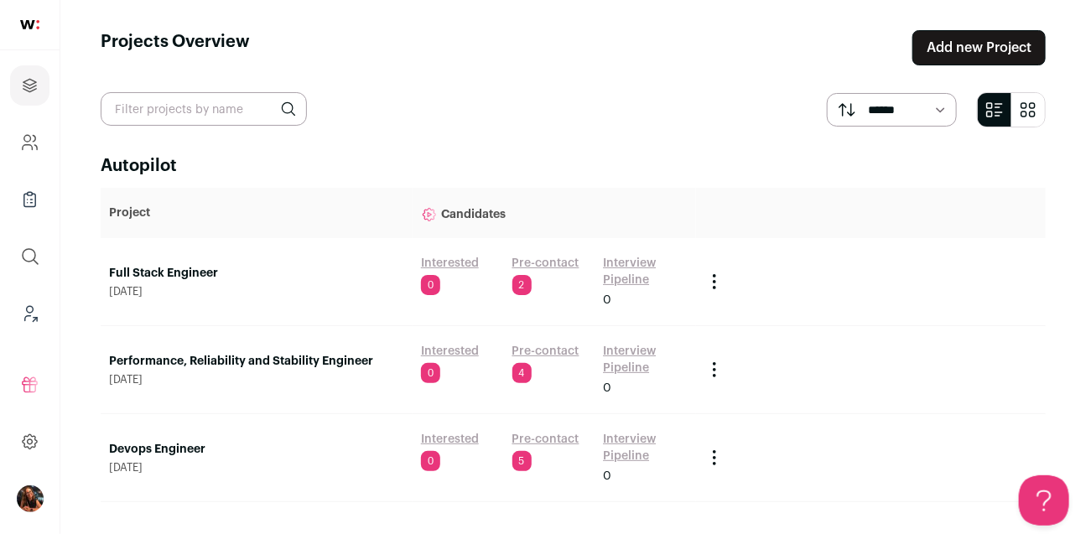
click at [164, 268] on link "Full Stack Engineer" at bounding box center [256, 273] width 295 height 17
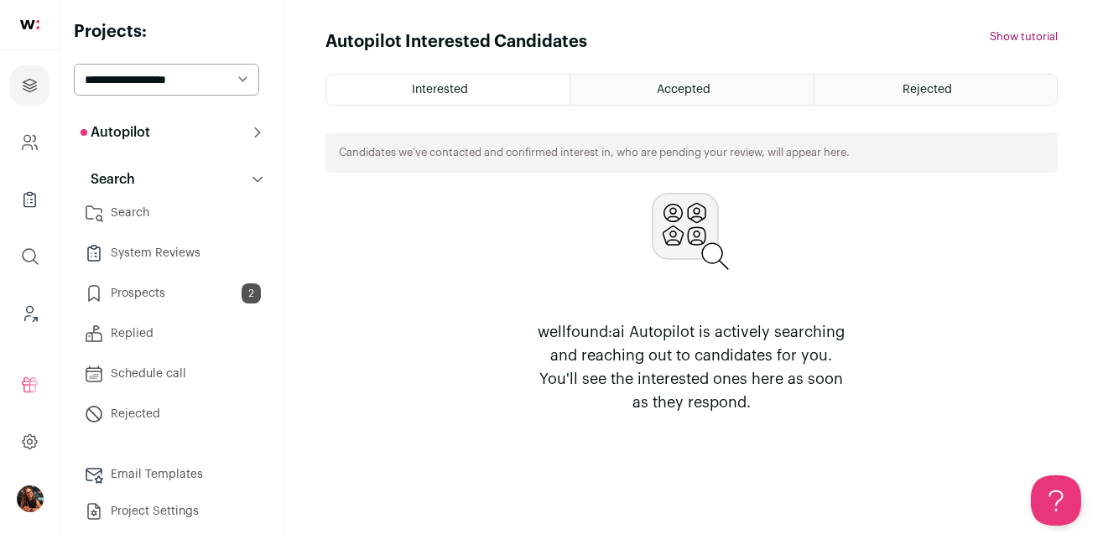
click at [149, 133] on p "Autopilot" at bounding box center [116, 132] width 70 height 20
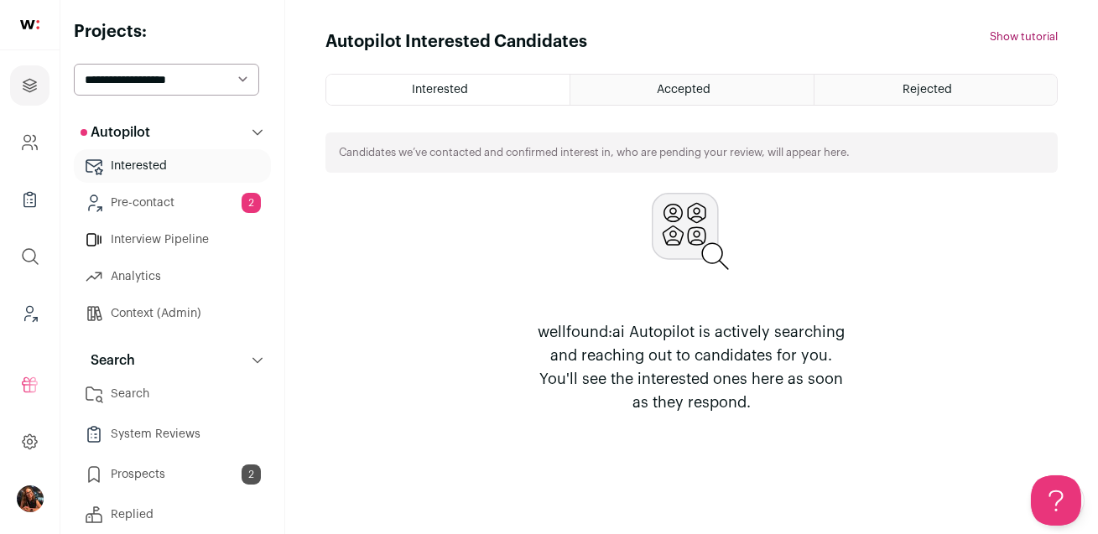
click at [169, 211] on link "Pre-contact 2" at bounding box center [172, 203] width 197 height 34
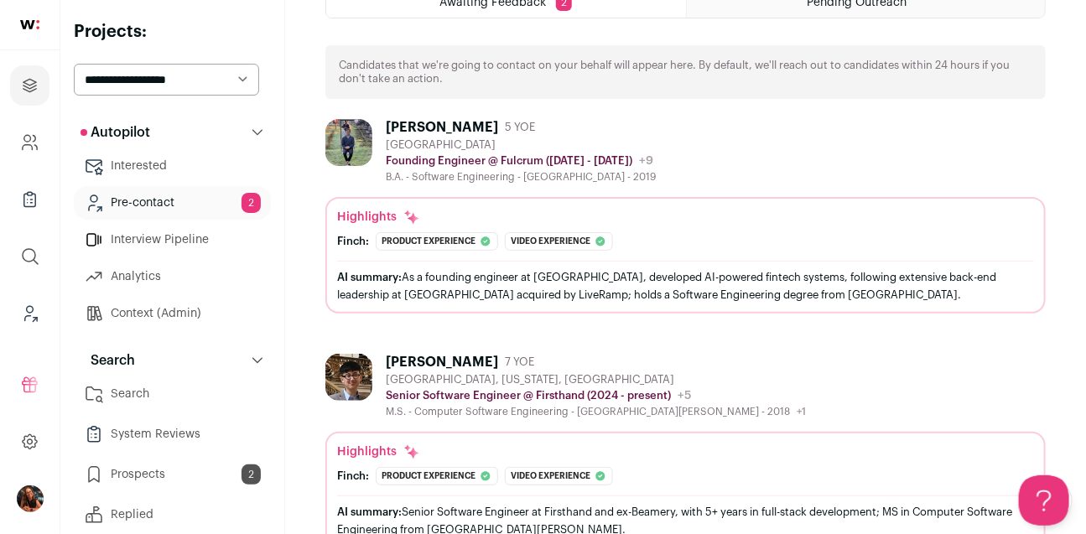
scroll to position [130, 0]
